Goal: Navigation & Orientation: Find specific page/section

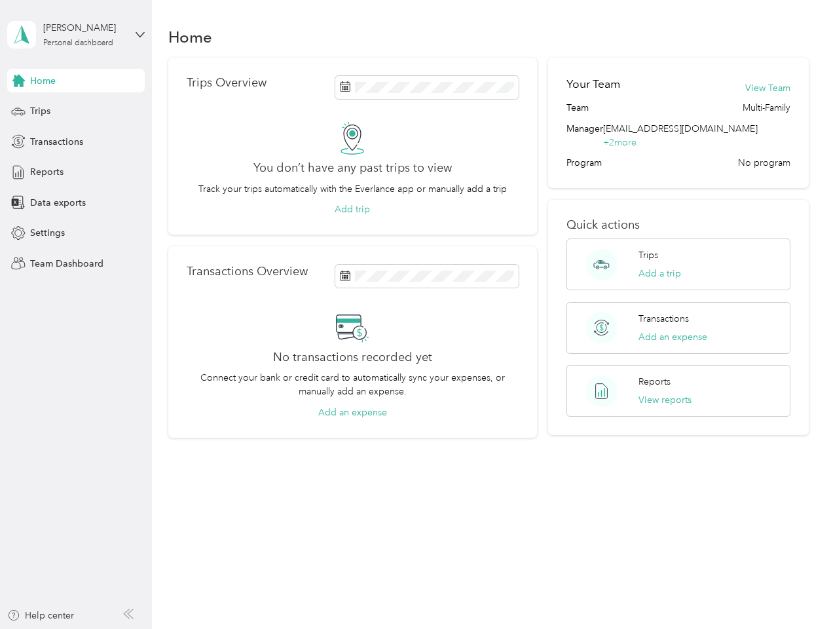
click at [415, 314] on div "No transactions recorded yet Connect your bank or credit card to automatically …" at bounding box center [353, 364] width 332 height 109
click at [76, 35] on div "[PERSON_NAME]" at bounding box center [84, 28] width 82 height 14
click at [76, 81] on div "You’re signed in as [EMAIL_ADDRESS][DOMAIN_NAME] Team dashboard Personal dashbo…" at bounding box center [145, 115] width 276 height 134
click at [18, 81] on div "You’re signed in as [EMAIL_ADDRESS][DOMAIN_NAME] Team dashboard Personal dashbo…" at bounding box center [145, 115] width 276 height 134
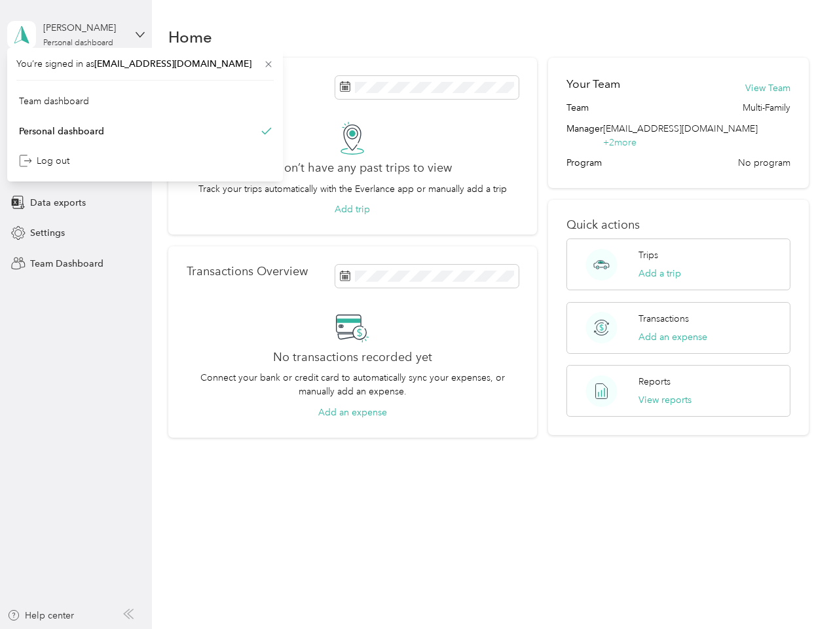
click at [76, 111] on div "Trips" at bounding box center [76, 112] width 138 height 24
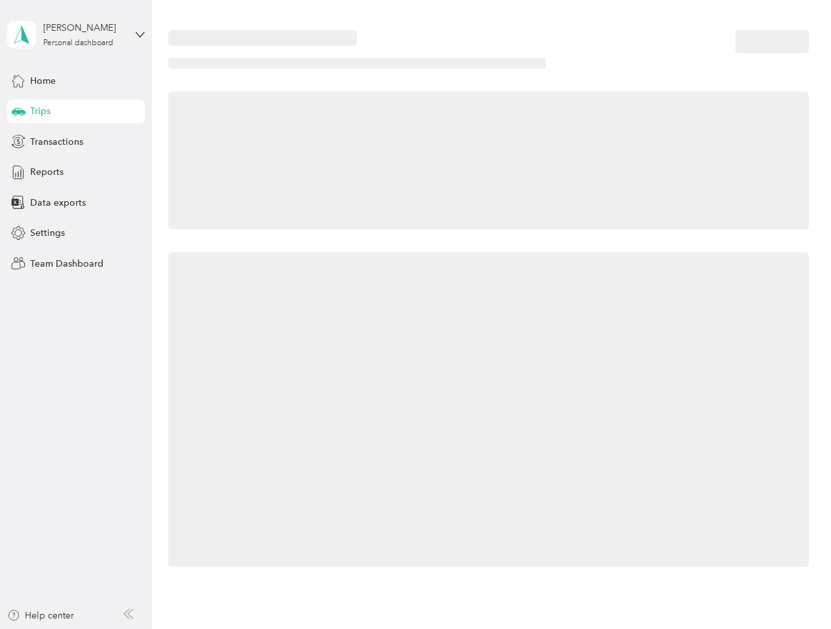
click at [18, 111] on icon at bounding box center [19, 110] width 14 height 7
click at [76, 141] on span "Transactions" at bounding box center [56, 142] width 53 height 14
click at [18, 141] on icon at bounding box center [18, 141] width 14 height 14
